Goal: Task Accomplishment & Management: Complete application form

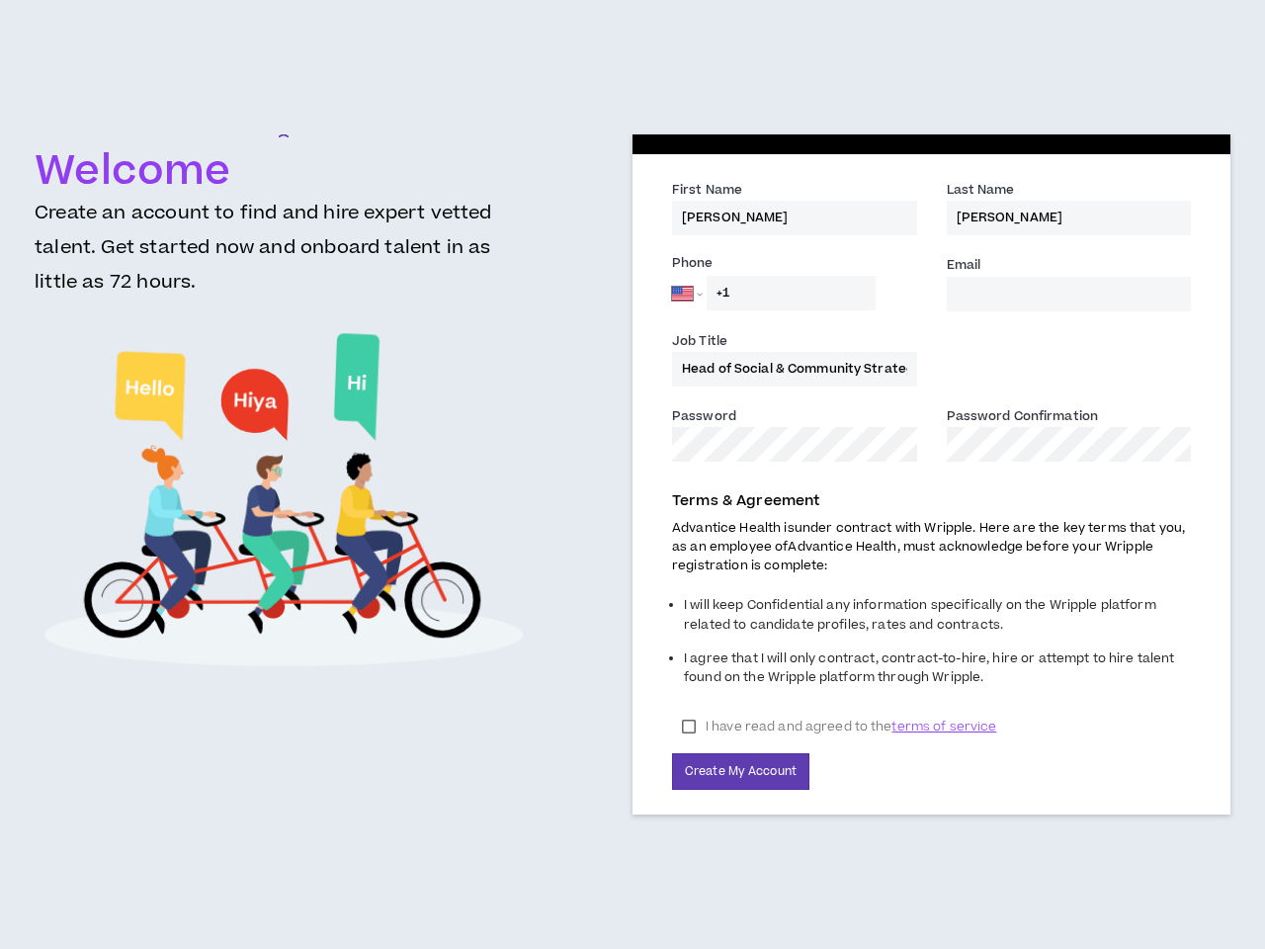
select select "US"
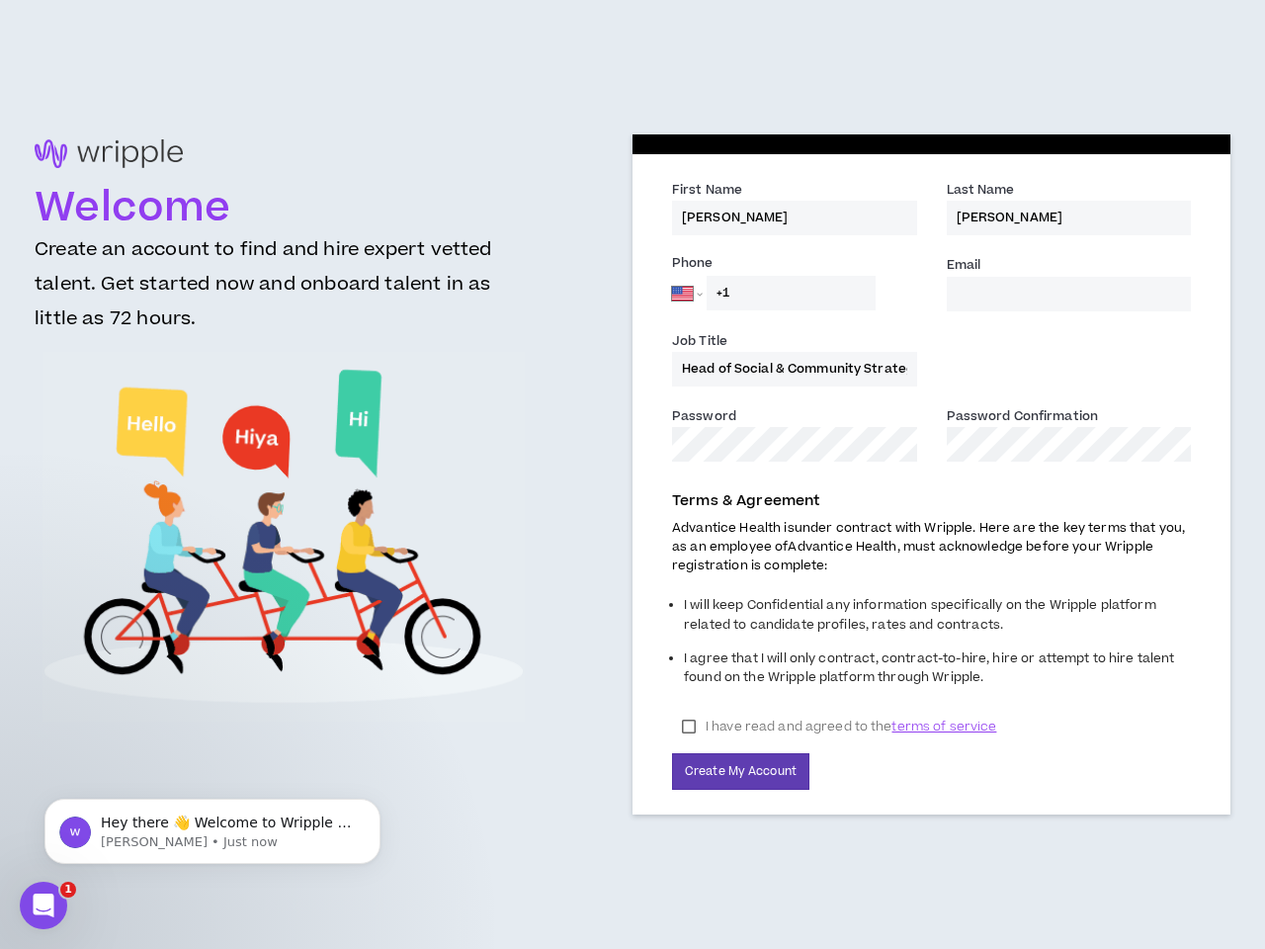
click at [633, 475] on div "First Name * Heather Last Name * [PERSON_NAME] Phone [GEOGRAPHIC_DATA] [GEOGRAP…" at bounding box center [932, 484] width 598 height 660
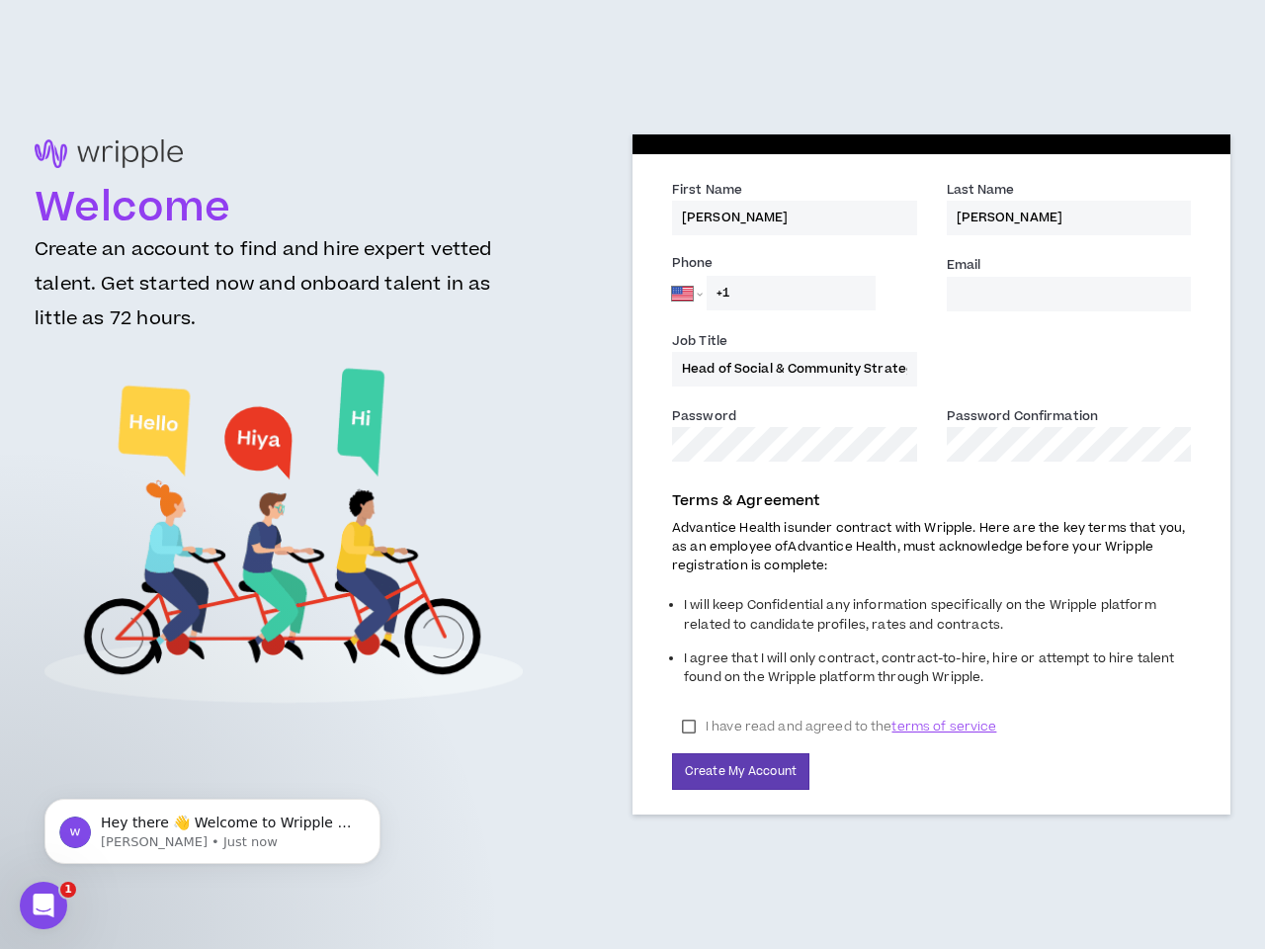
click at [633, 475] on div "First Name * Heather Last Name * [PERSON_NAME] Phone [GEOGRAPHIC_DATA] [GEOGRAP…" at bounding box center [932, 484] width 598 height 660
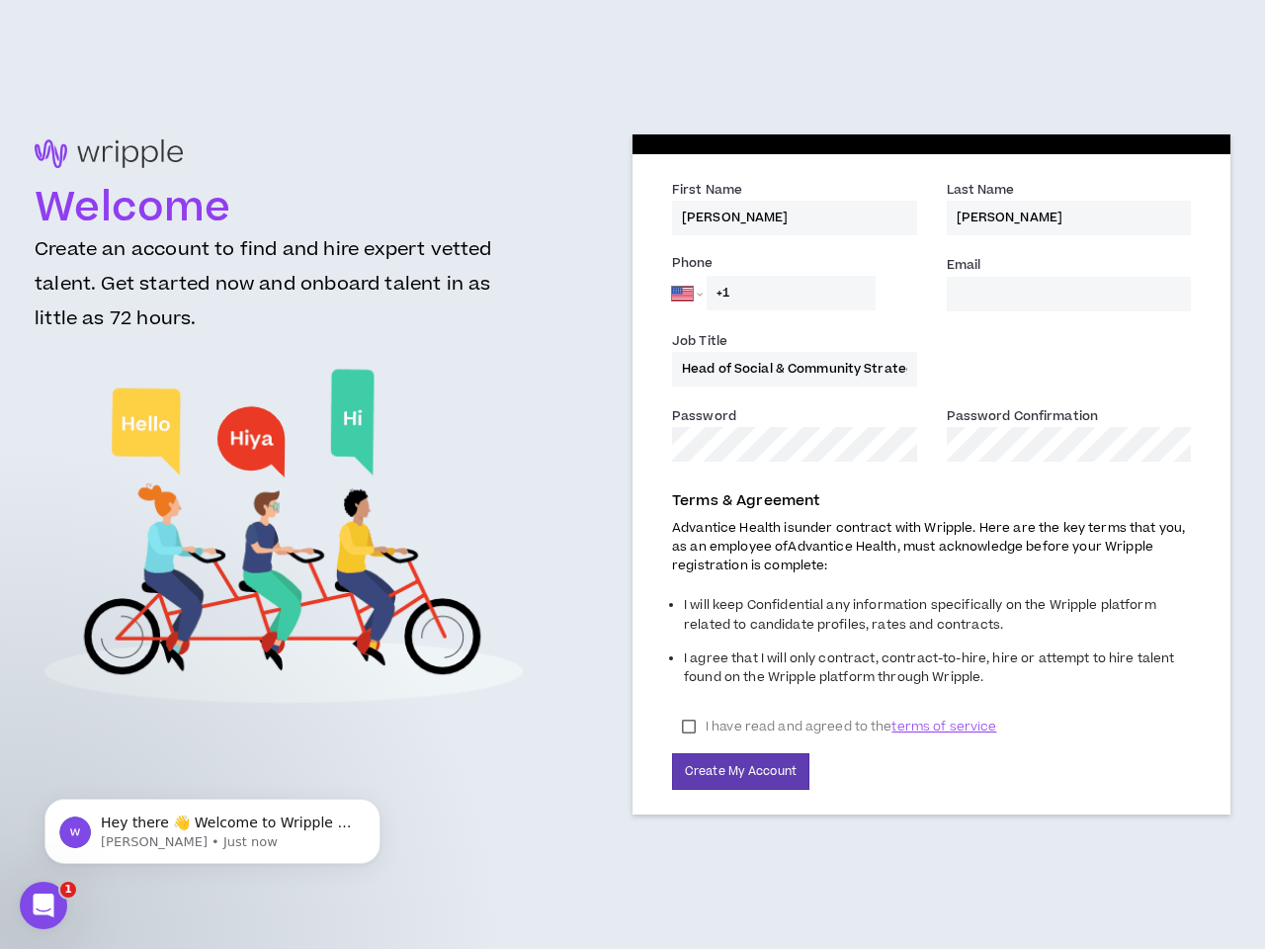
click at [943, 727] on span "terms of service" at bounding box center [944, 727] width 105 height 20
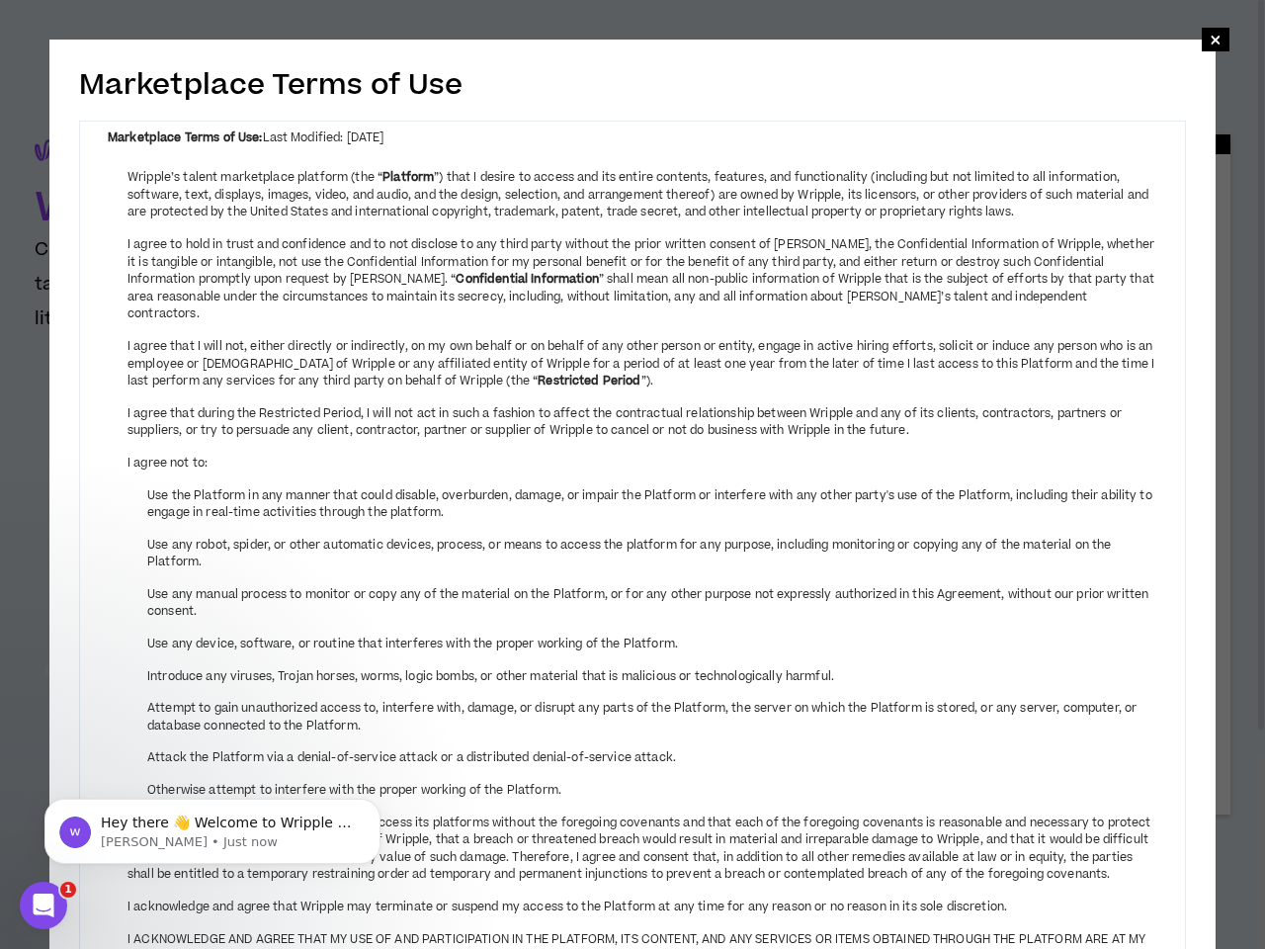
click at [740, 771] on button "Create My Account" at bounding box center [740, 771] width 137 height 37
click at [213, 833] on p "Hey there 👋 Welcome to Wripple 🙌 Take a look around! If you have any questions,…" at bounding box center [228, 824] width 255 height 20
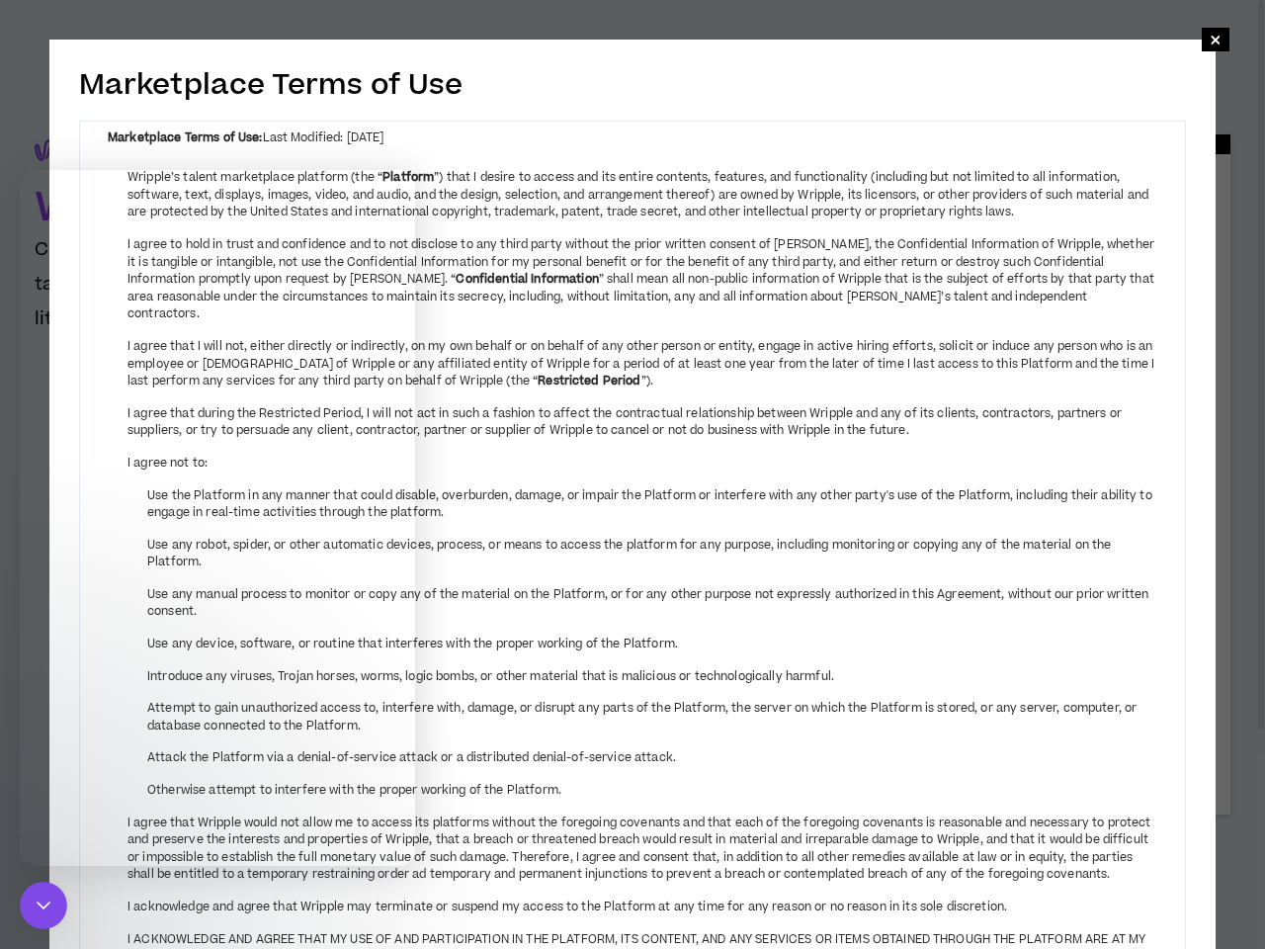
click at [375, 815] on li "I agree that Wripple would not allow me to access its platforms without the for…" at bounding box center [643, 849] width 1030 height 69
click at [44, 906] on icon "Close Intercom Messenger" at bounding box center [44, 906] width 24 height 24
